Goal: Transaction & Acquisition: Purchase product/service

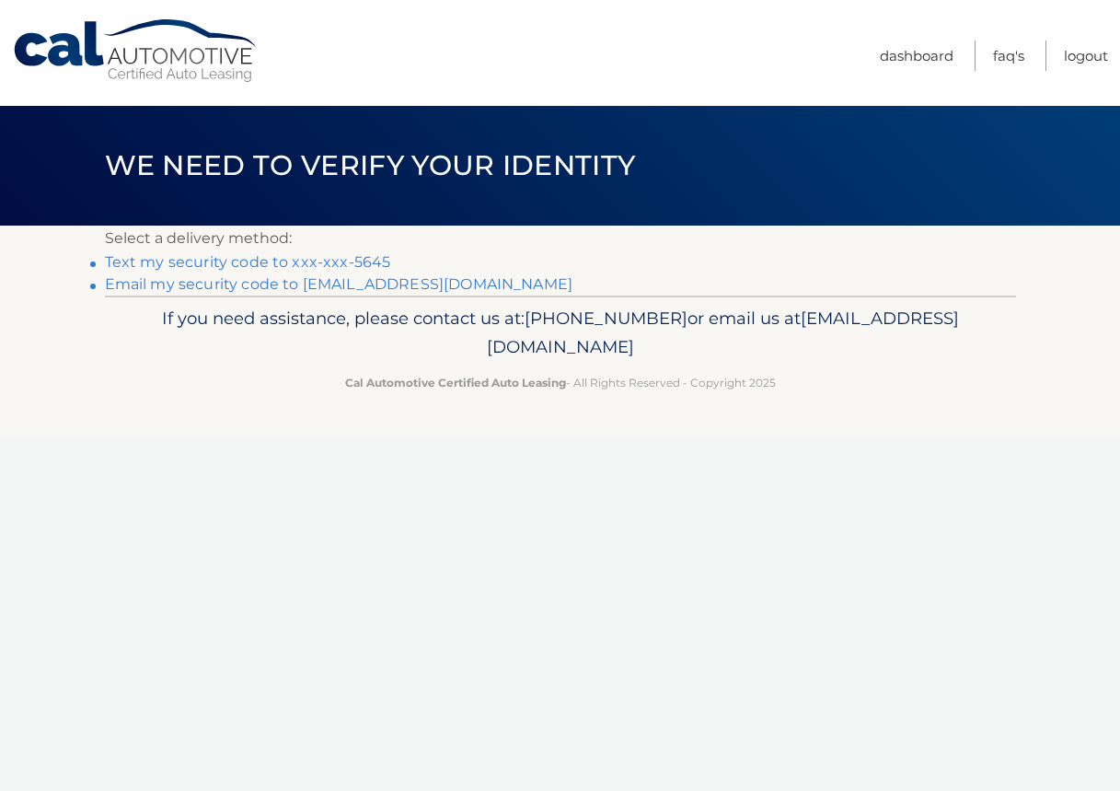
click at [379, 264] on link "Text my security code to xxx-xxx-5645" at bounding box center [248, 261] width 286 height 17
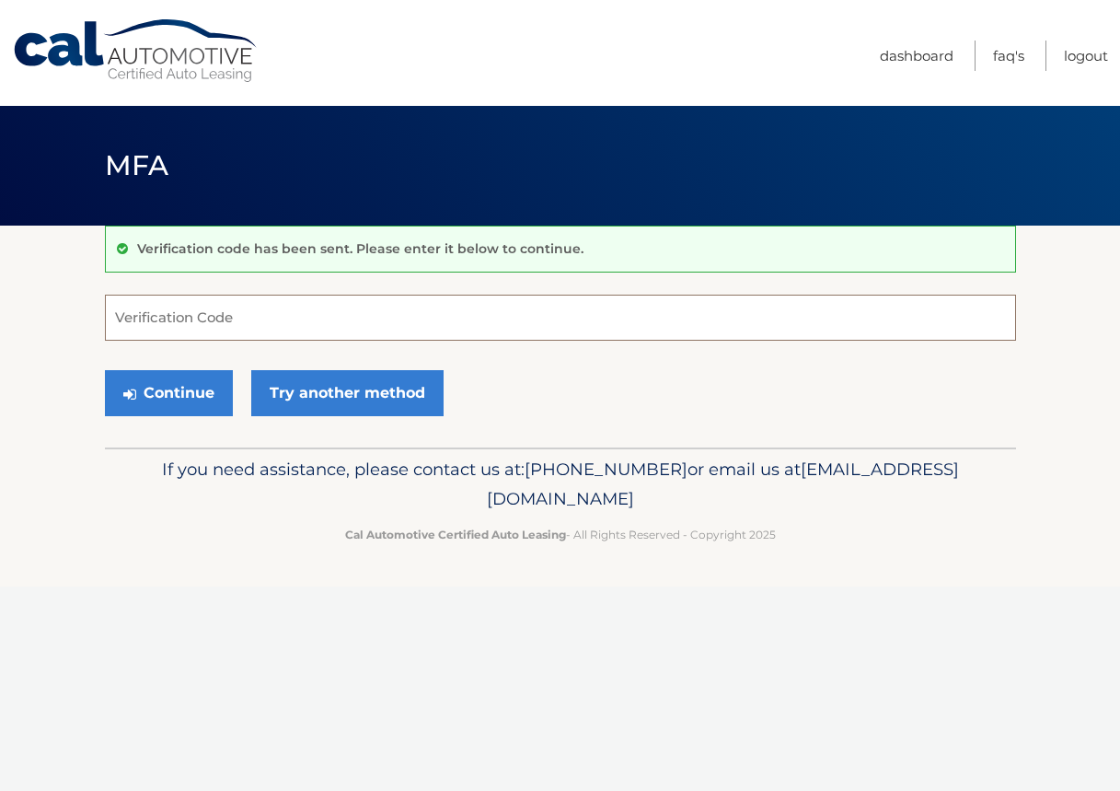
click at [284, 323] on input "Verification Code" at bounding box center [560, 318] width 911 height 46
type input "563099"
click at [198, 390] on button "Continue" at bounding box center [169, 393] width 128 height 46
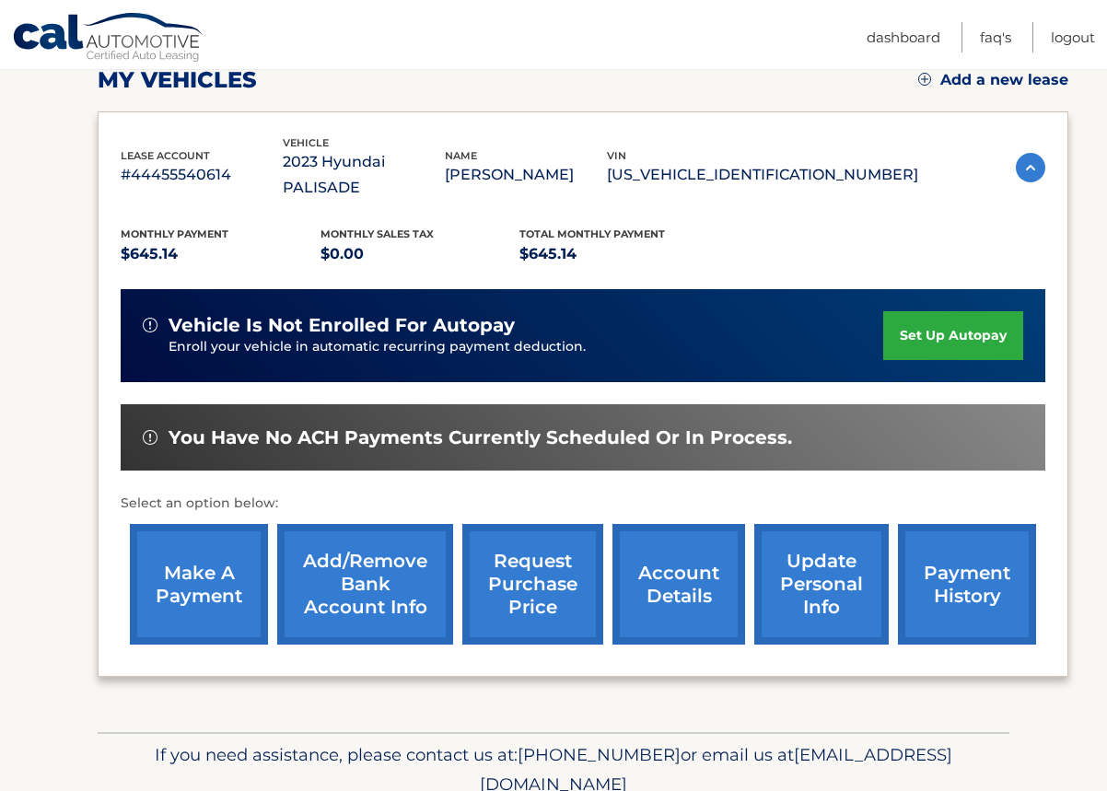
scroll to position [276, 0]
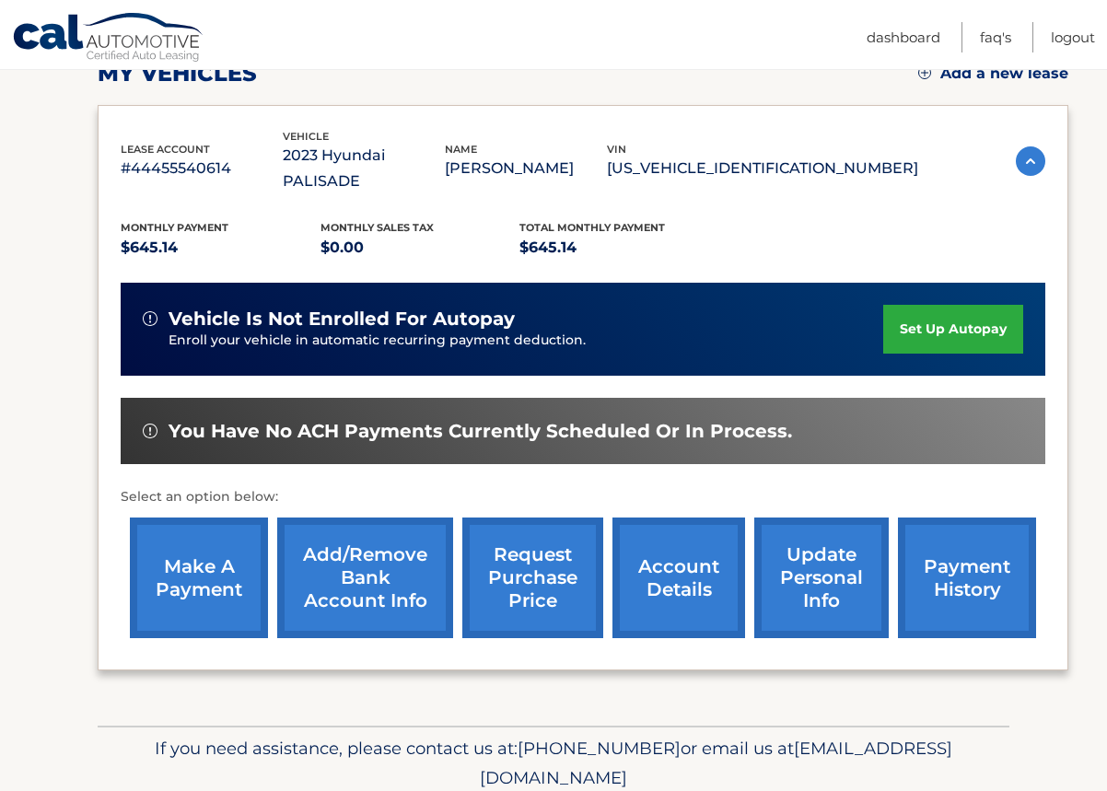
click at [188, 551] on link "make a payment" at bounding box center [199, 577] width 138 height 121
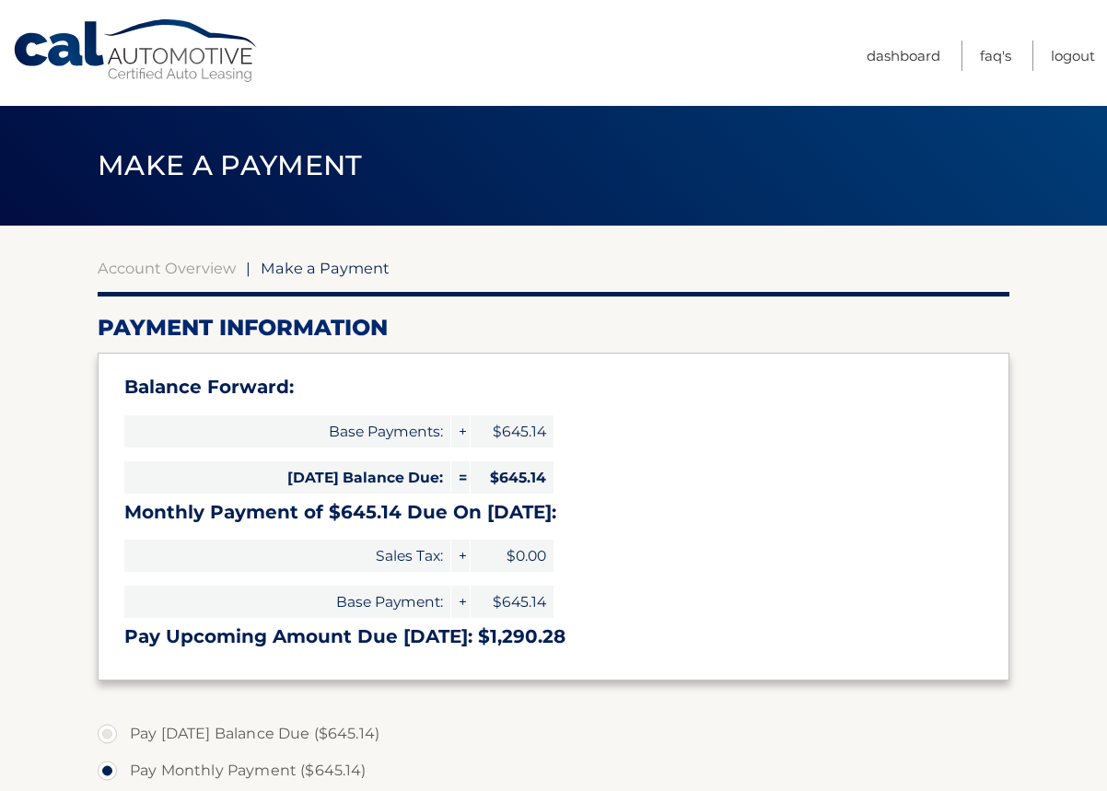
select select "NTJhN2Q1MDMtYmUyNy00OWRlLWJhOTctZjc0YjQ2NzdiMWVl"
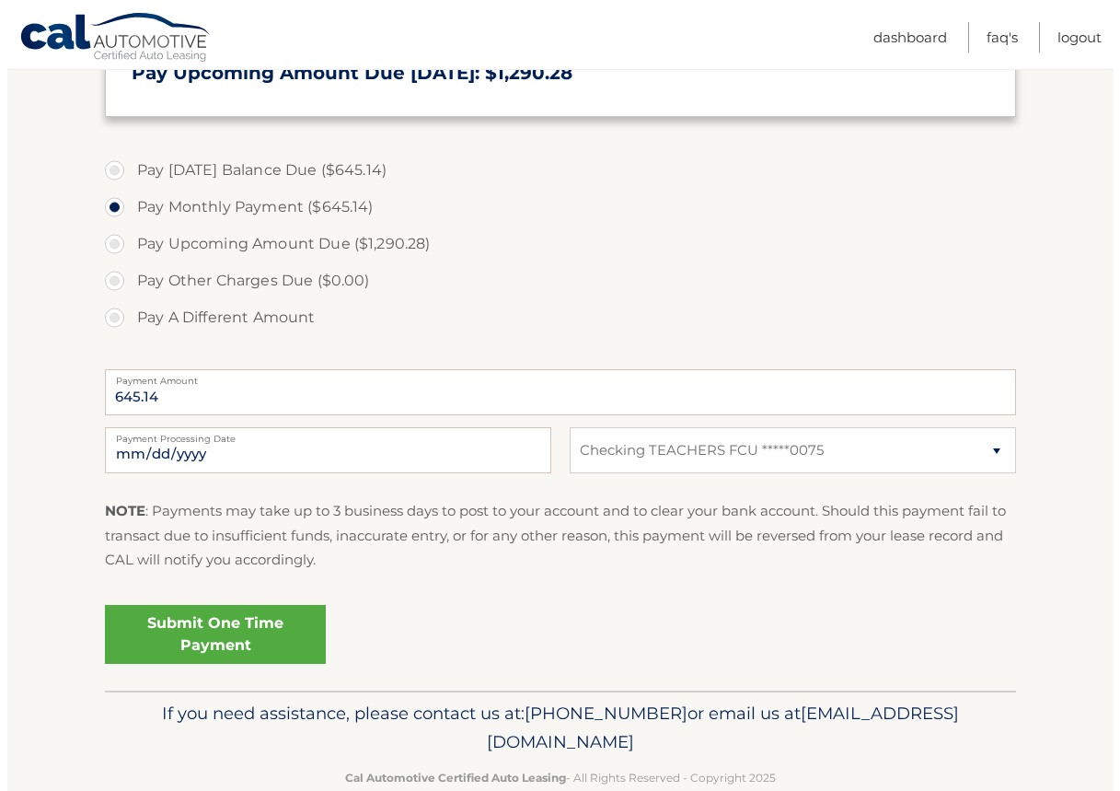
scroll to position [603, 0]
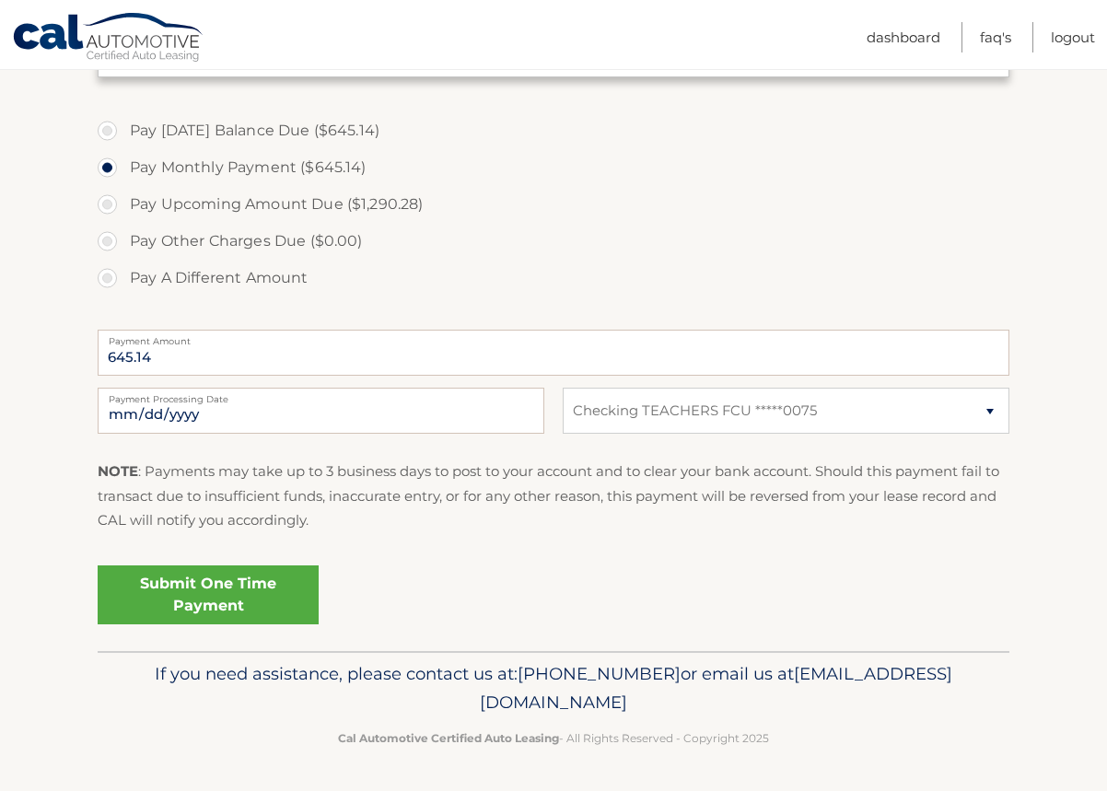
click at [235, 593] on link "Submit One Time Payment" at bounding box center [208, 594] width 221 height 59
click at [202, 595] on link "Submit One Time Payment" at bounding box center [208, 594] width 221 height 59
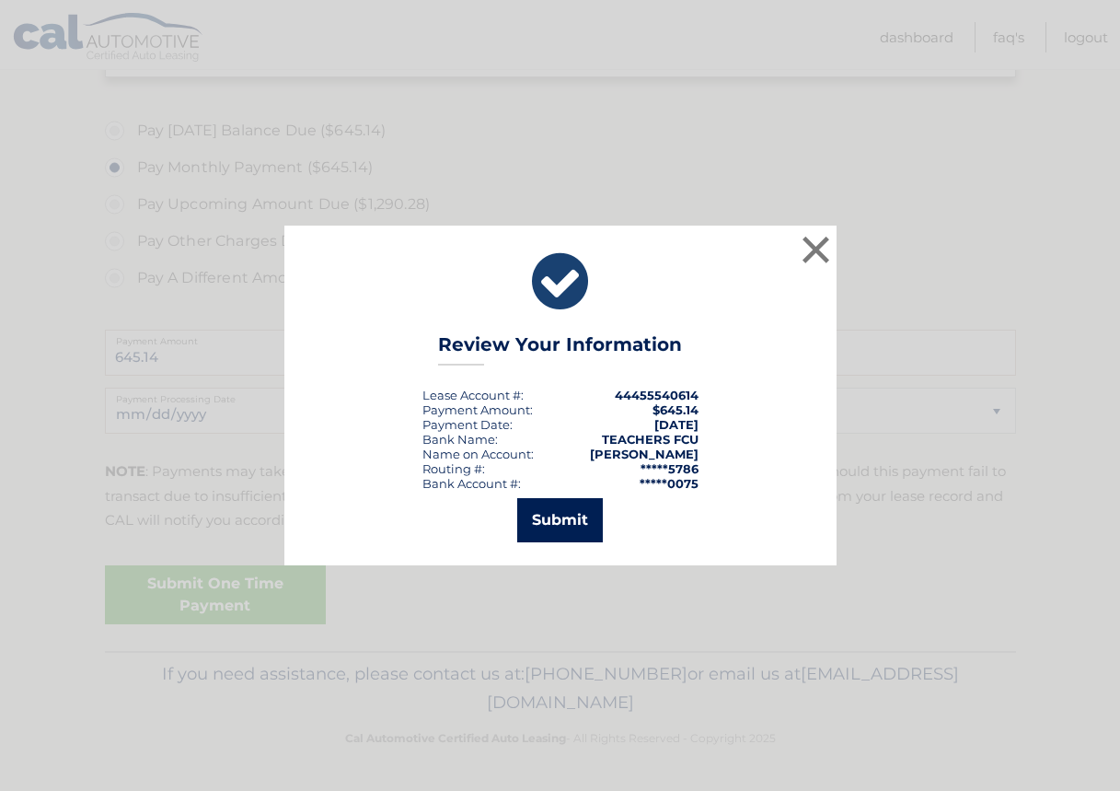
click at [555, 521] on button "Submit" at bounding box center [560, 520] width 86 height 44
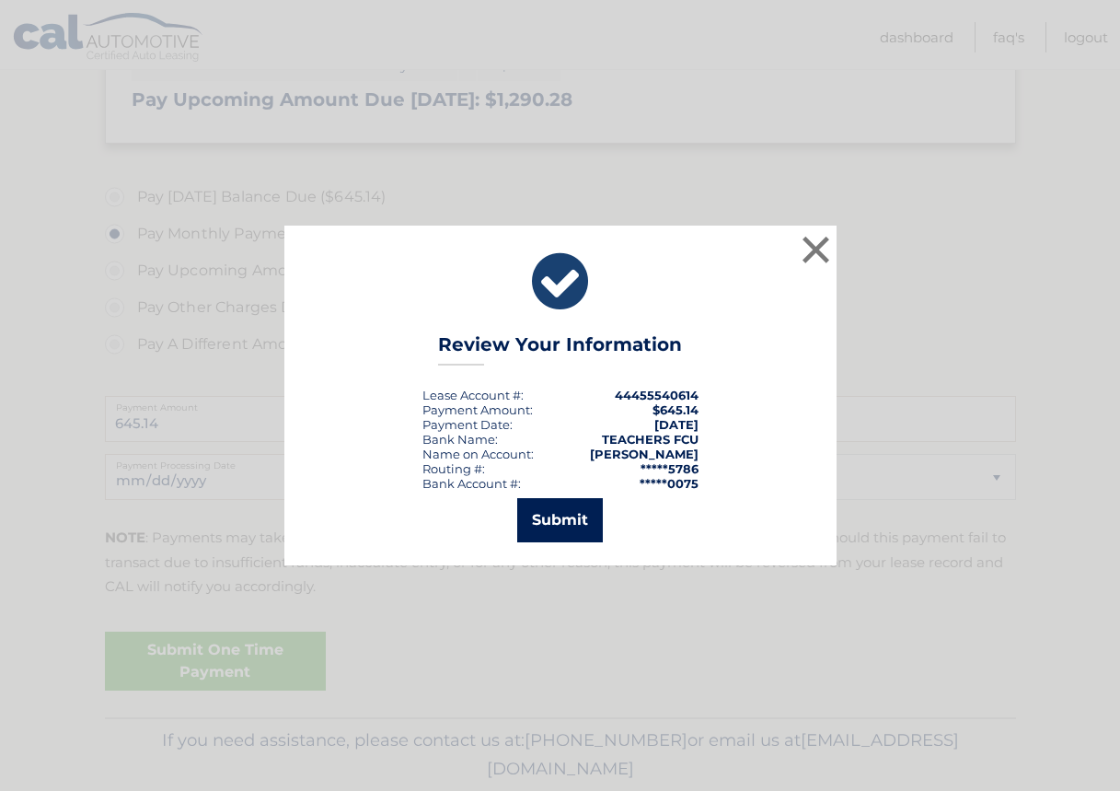
click at [0, 0] on icon at bounding box center [0, 0] width 0 height 0
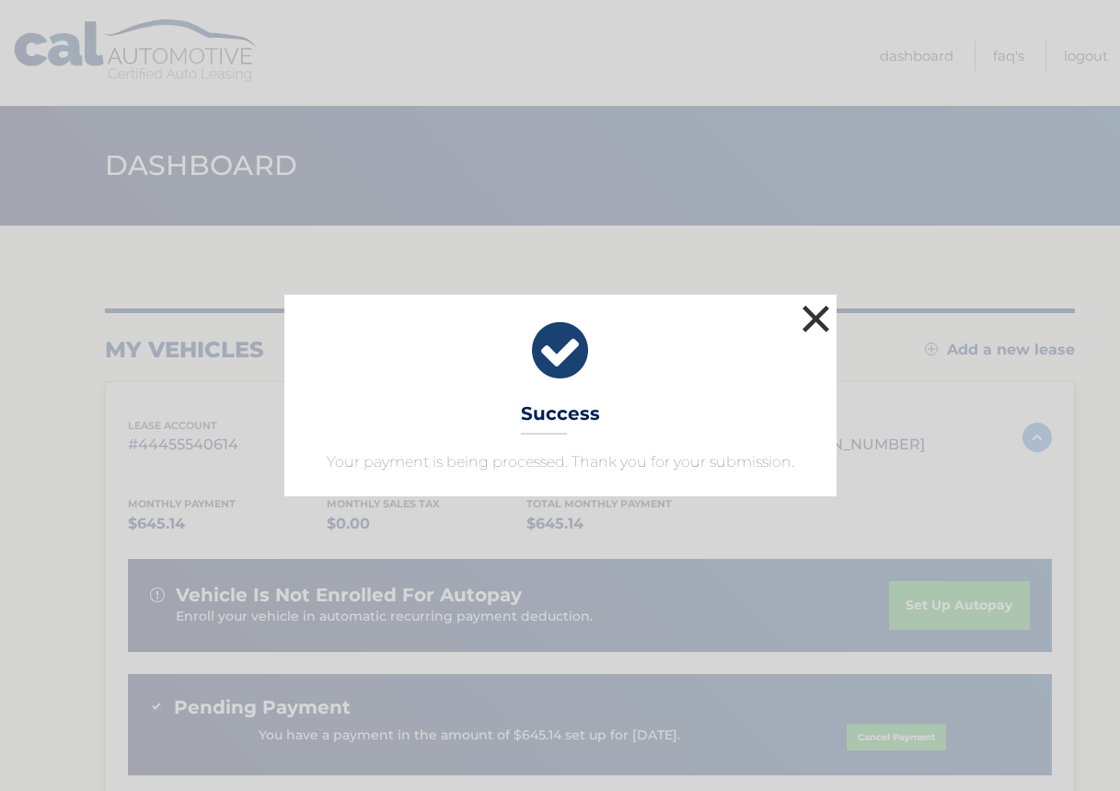
click at [815, 319] on button "×" at bounding box center [816, 318] width 37 height 37
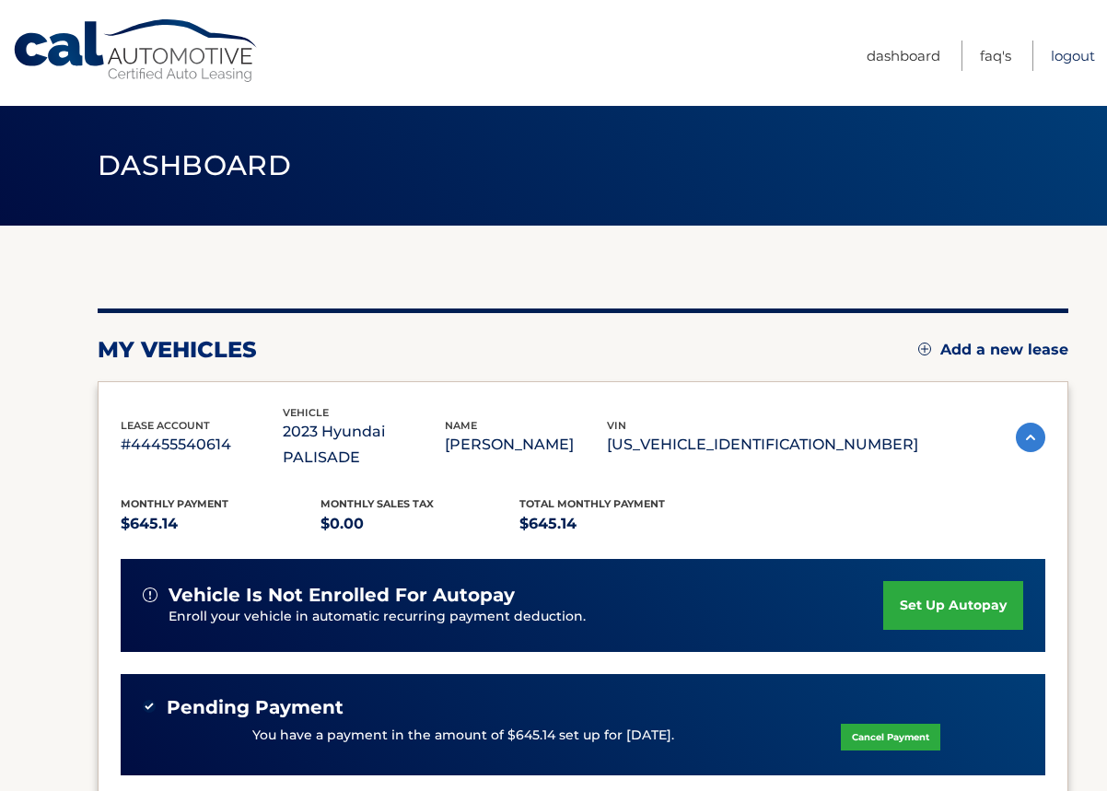
click at [1067, 54] on link "Logout" at bounding box center [1072, 56] width 44 height 30
